Goal: Information Seeking & Learning: Learn about a topic

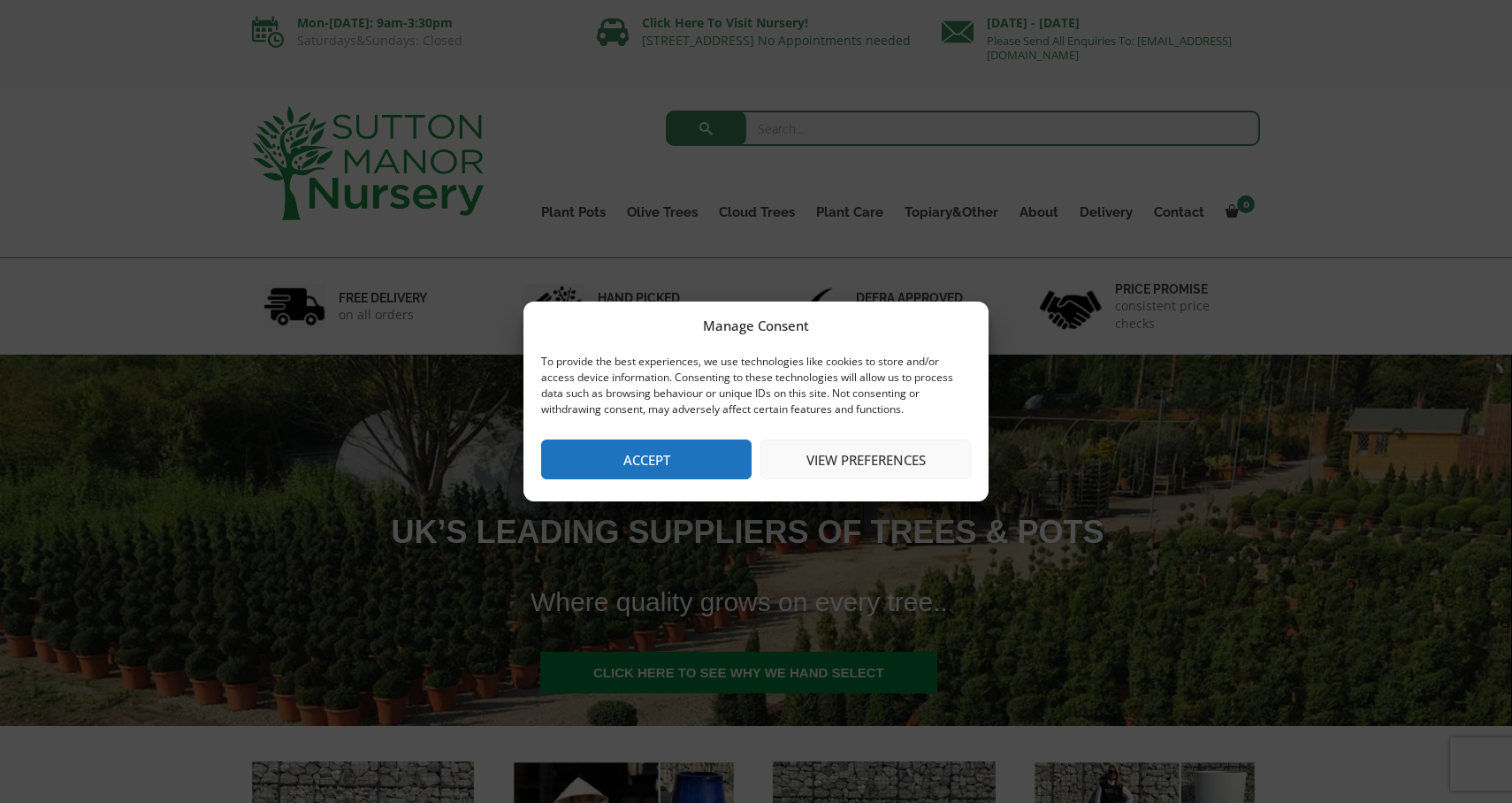
click at [814, 460] on button "View preferences" at bounding box center [866, 459] width 211 height 40
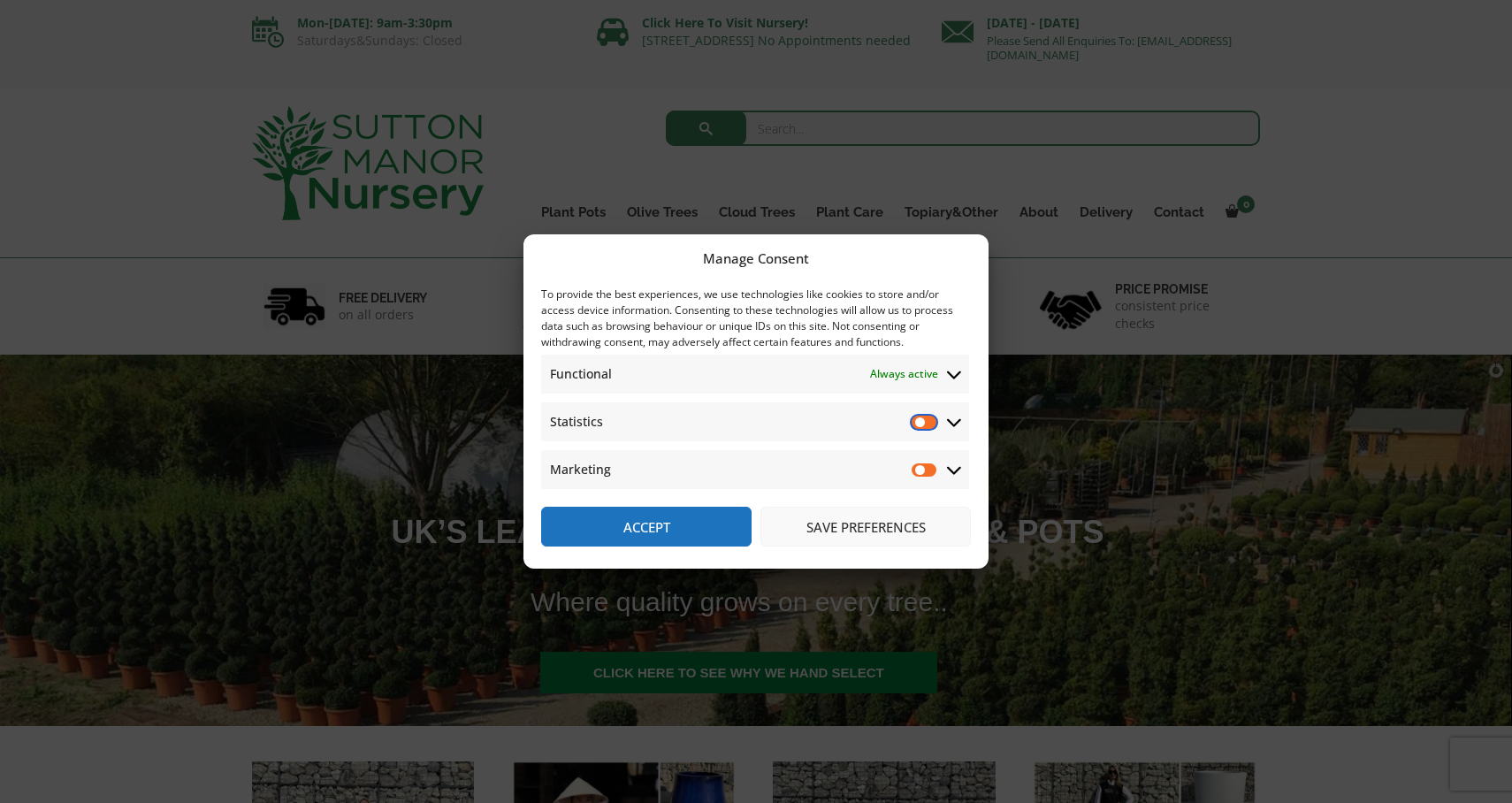
click at [923, 418] on input "Statistics" at bounding box center [925, 422] width 27 height 18
checkbox input "true"
click at [921, 464] on input "Marketing" at bounding box center [925, 470] width 27 height 18
click at [931, 468] on input "Marketing" at bounding box center [925, 470] width 27 height 18
checkbox input "false"
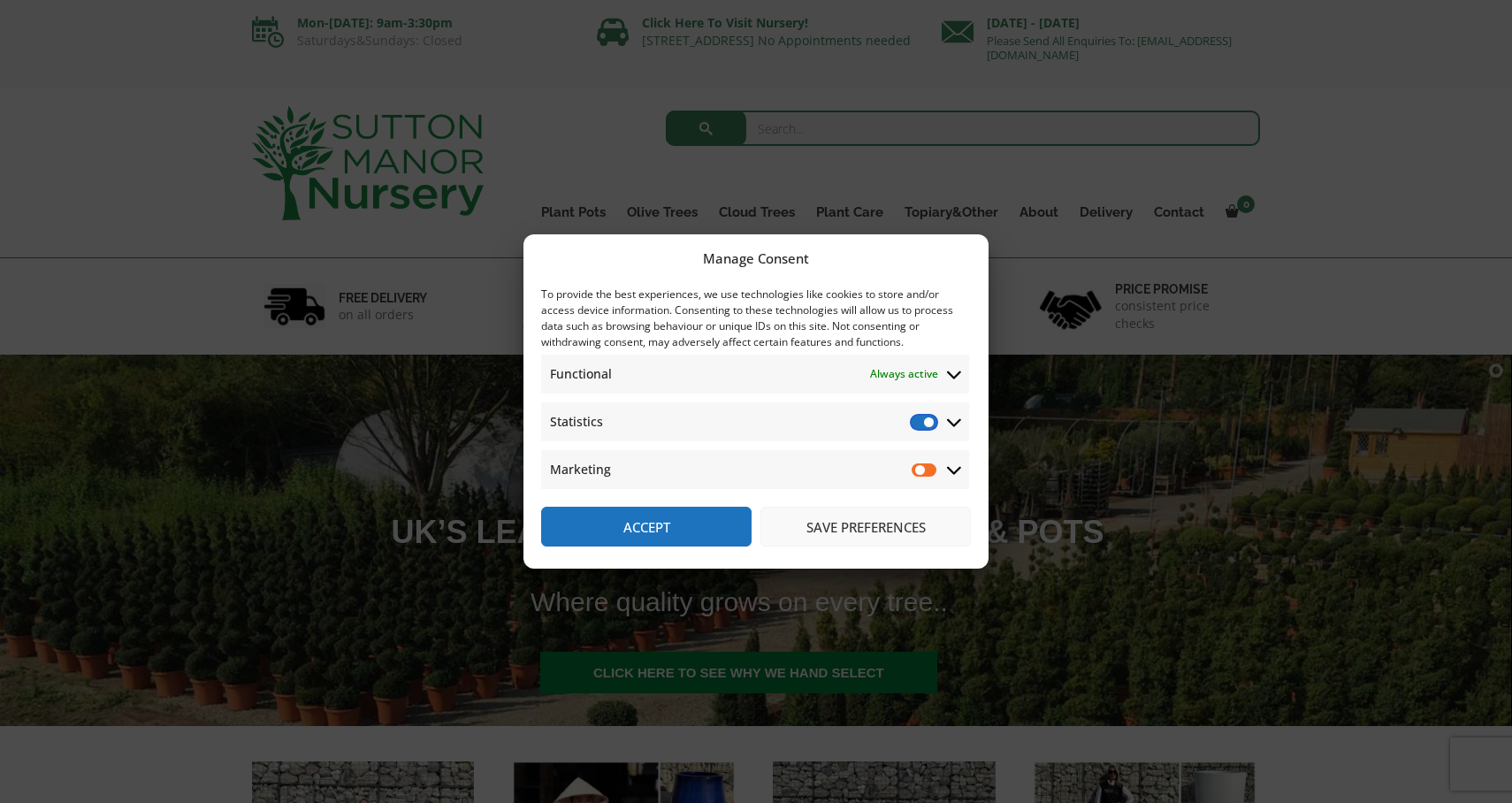
click at [929, 417] on input "Statistics" at bounding box center [925, 422] width 27 height 18
checkbox input "false"
click at [817, 532] on button "Save preferences" at bounding box center [866, 526] width 211 height 40
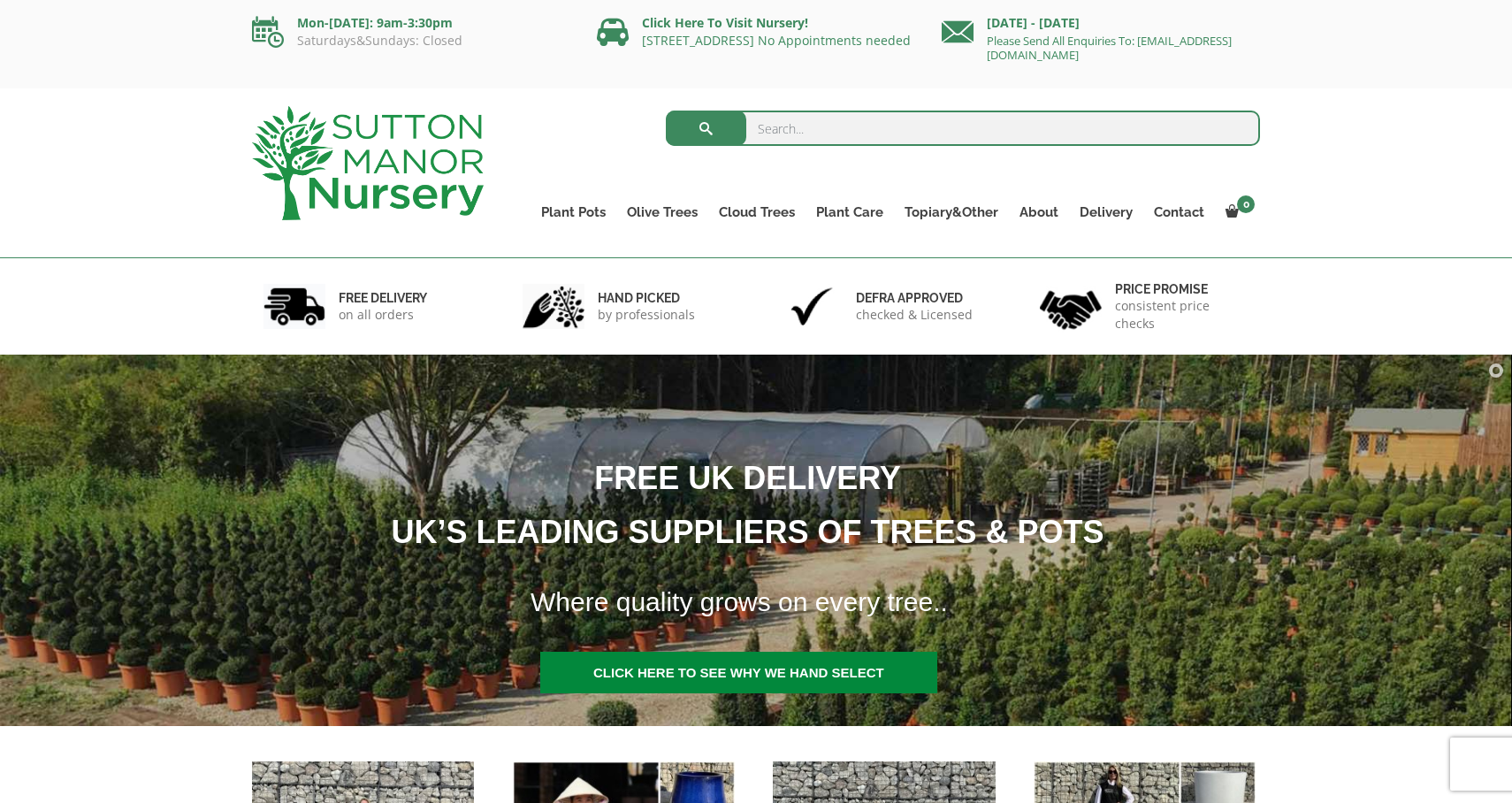
click at [775, 118] on input "search" at bounding box center [963, 129] width 596 height 35
type input "pleached laurel tree"
click at [666, 111] on button "submit" at bounding box center [705, 129] width 81 height 35
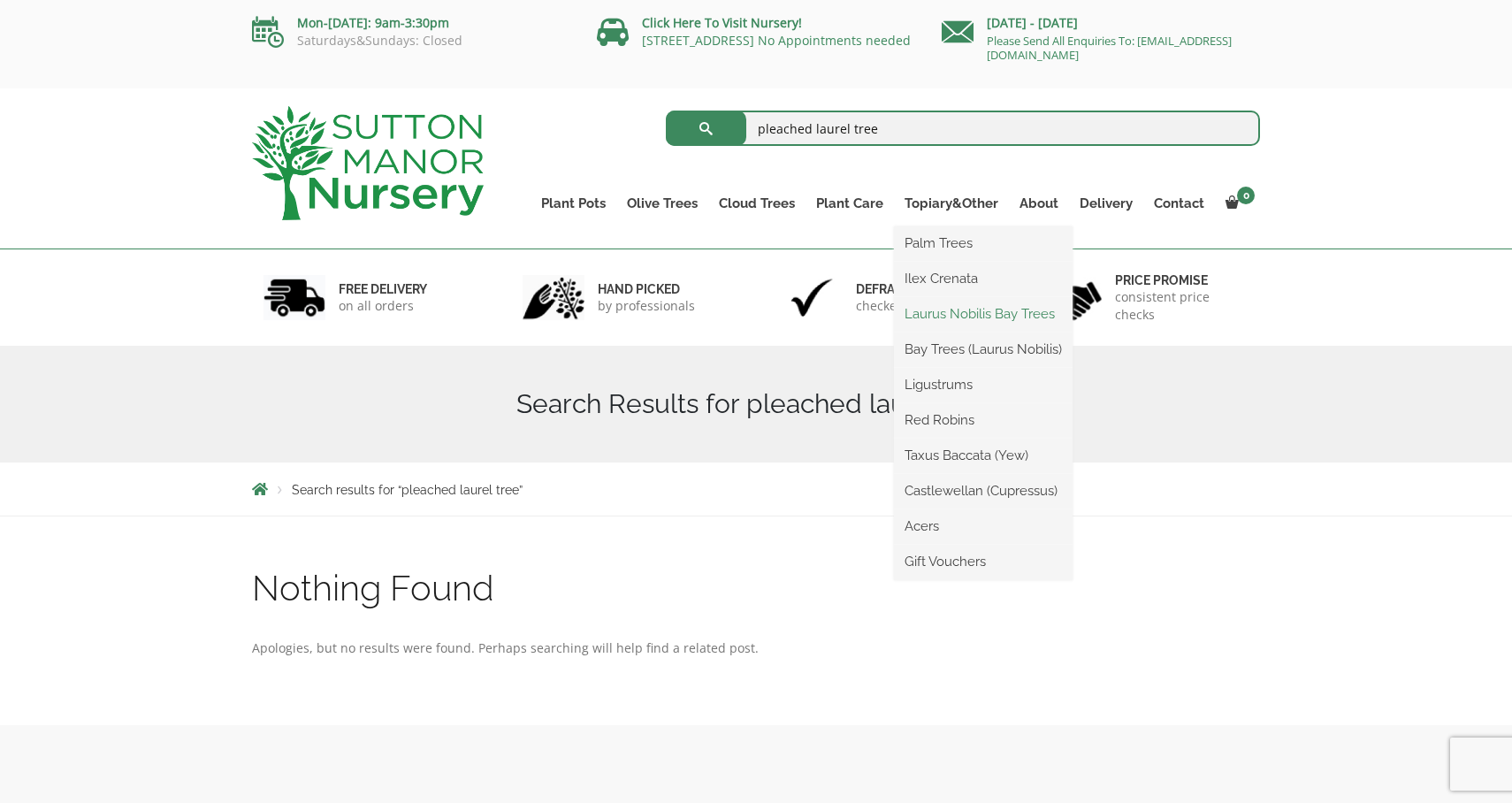
click at [959, 315] on link "Laurus Nobilis Bay Trees" at bounding box center [984, 314] width 179 height 27
